Goal: Transaction & Acquisition: Obtain resource

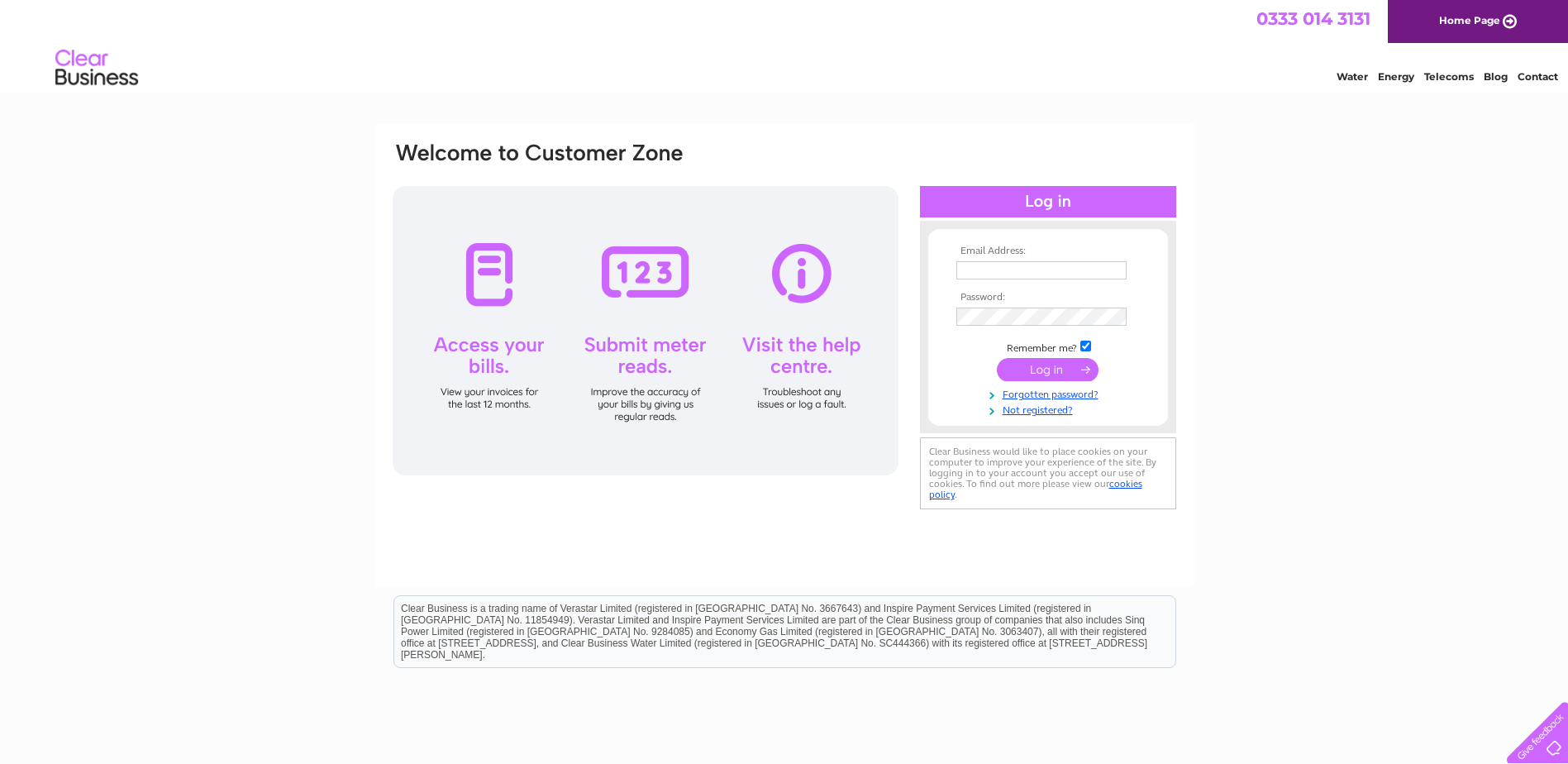
drag, startPoint x: 0, startPoint y: 0, endPoint x: 981, endPoint y: 264, distance: 1015.9
click at [981, 264] on input "text" at bounding box center [1042, 270] width 171 height 18
type input "[EMAIL_ADDRESS][DOMAIN_NAME]"
click at [1043, 380] on input "submit" at bounding box center [1048, 370] width 102 height 23
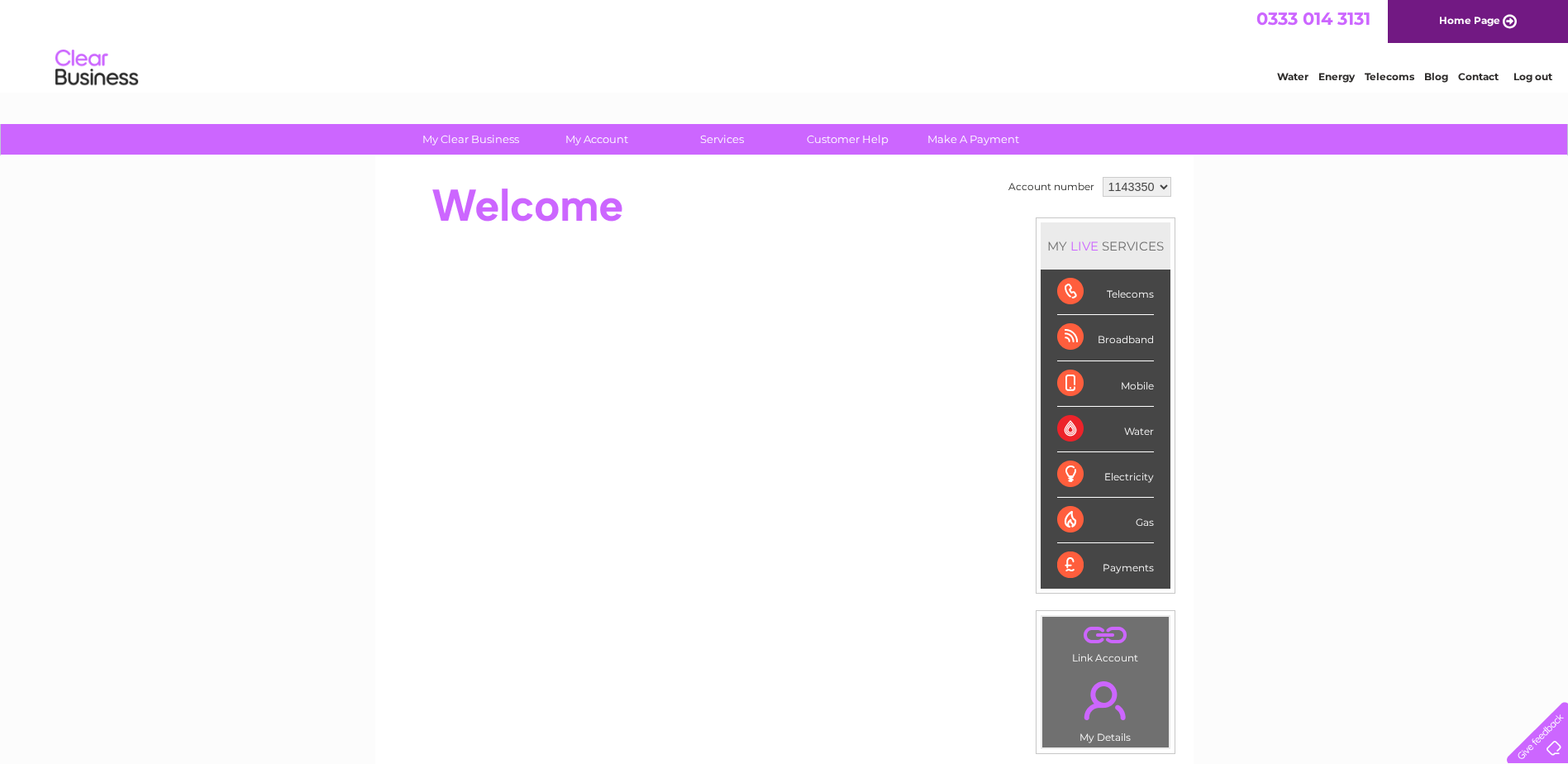
click at [1136, 173] on td "1143350 1154019" at bounding box center [1136, 187] width 77 height 28
click at [1140, 181] on select "1143350 1154019" at bounding box center [1137, 186] width 69 height 20
select select "1154019"
click at [1103, 177] on select "1143350 1154019" at bounding box center [1137, 186] width 69 height 20
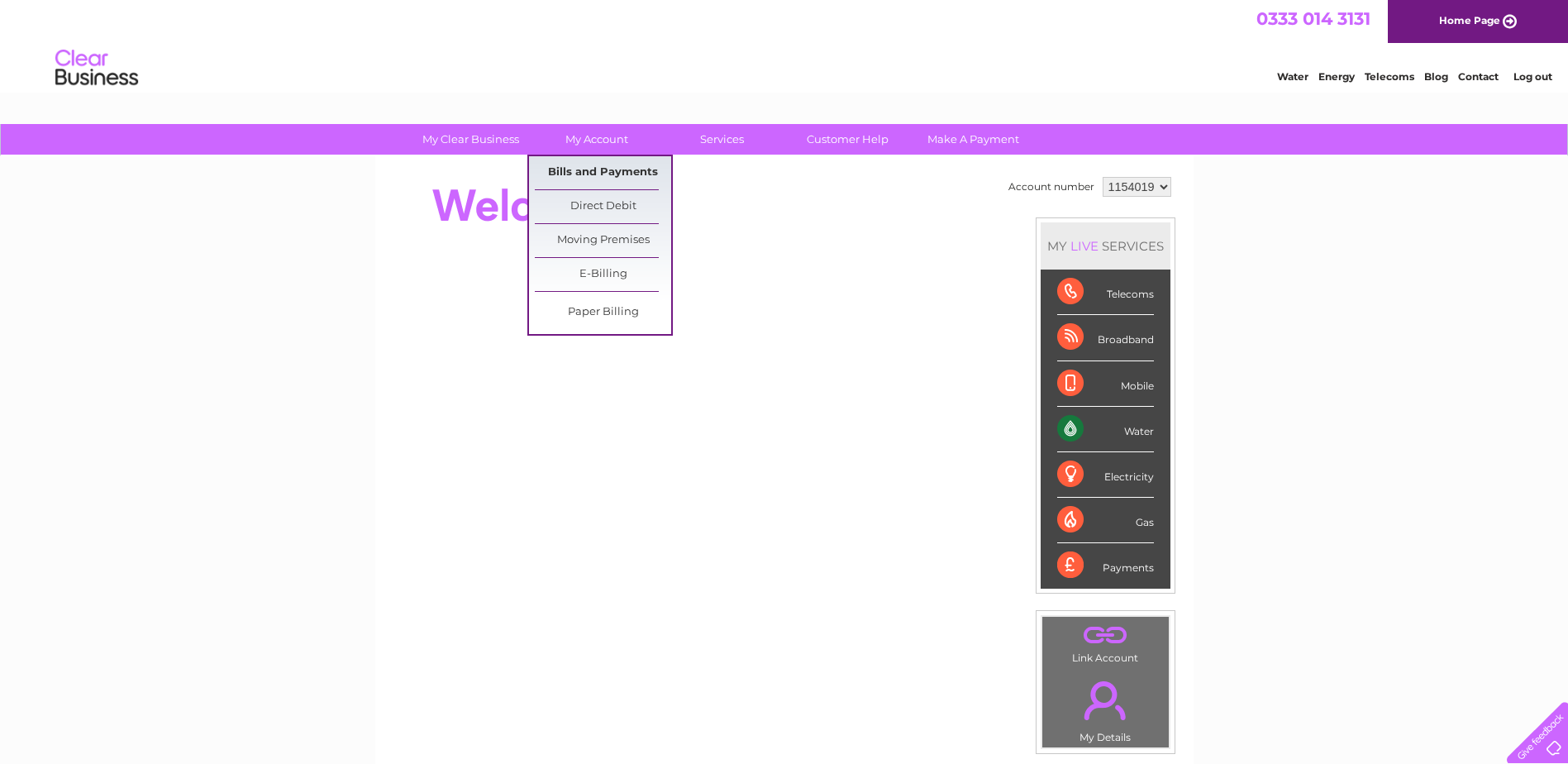
click at [589, 176] on link "Bills and Payments" at bounding box center [603, 172] width 136 height 33
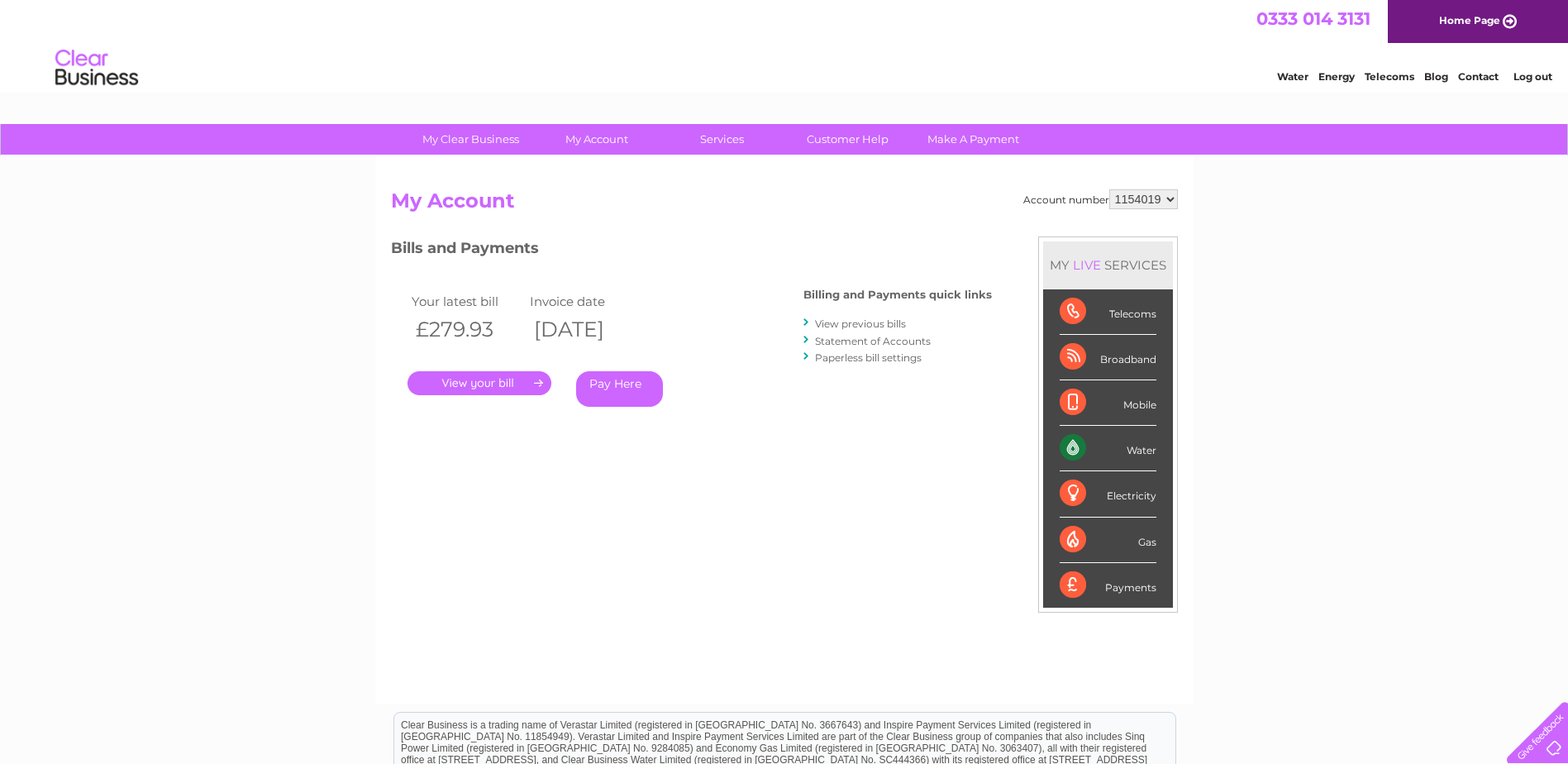
click at [847, 339] on link "Statement of Accounts" at bounding box center [873, 341] width 115 height 12
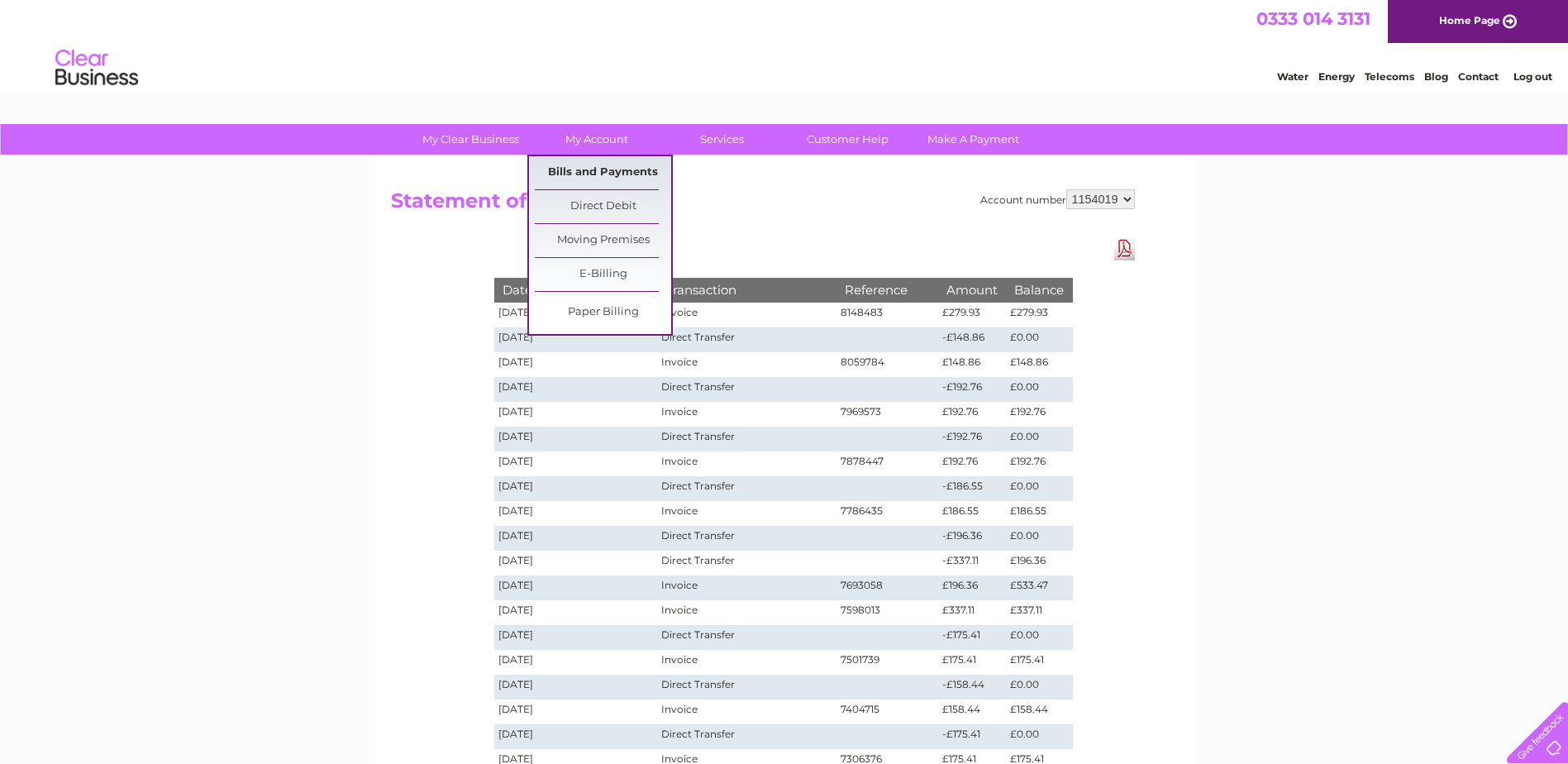
click at [599, 165] on link "Bills and Payments" at bounding box center [603, 172] width 136 height 33
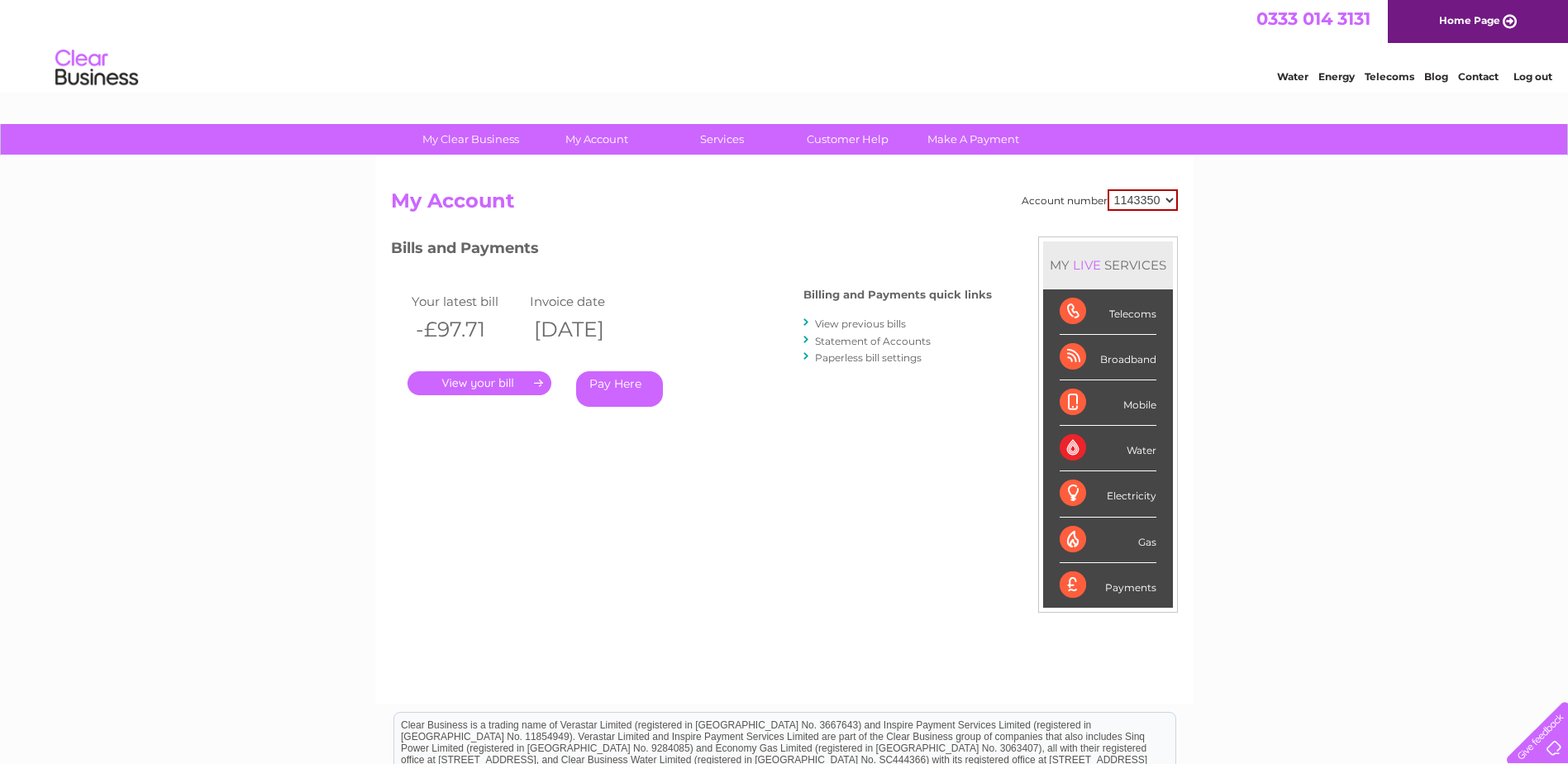
click at [1168, 197] on select "1143350 1154019" at bounding box center [1143, 200] width 71 height 22
select select "1154019"
click at [1109, 189] on select "1143350 1154019" at bounding box center [1143, 200] width 71 height 22
click at [519, 370] on div ". Pay Here" at bounding box center [573, 358] width 331 height 25
click at [515, 376] on link "." at bounding box center [479, 383] width 144 height 24
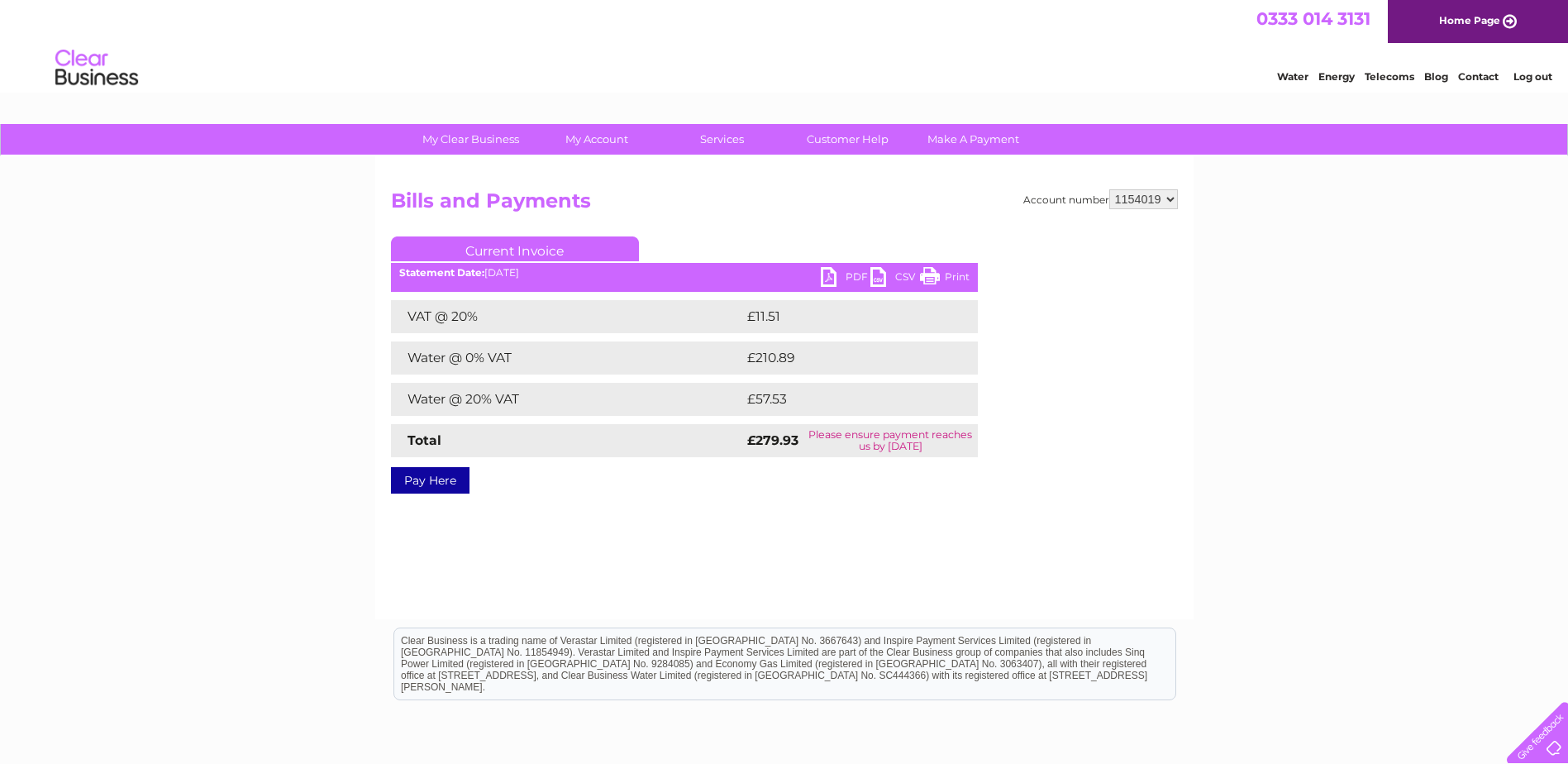
click at [843, 276] on link "PDF" at bounding box center [846, 279] width 50 height 24
click at [1515, 79] on link "Log out" at bounding box center [1533, 77] width 39 height 12
